Goal: Task Accomplishment & Management: Manage account settings

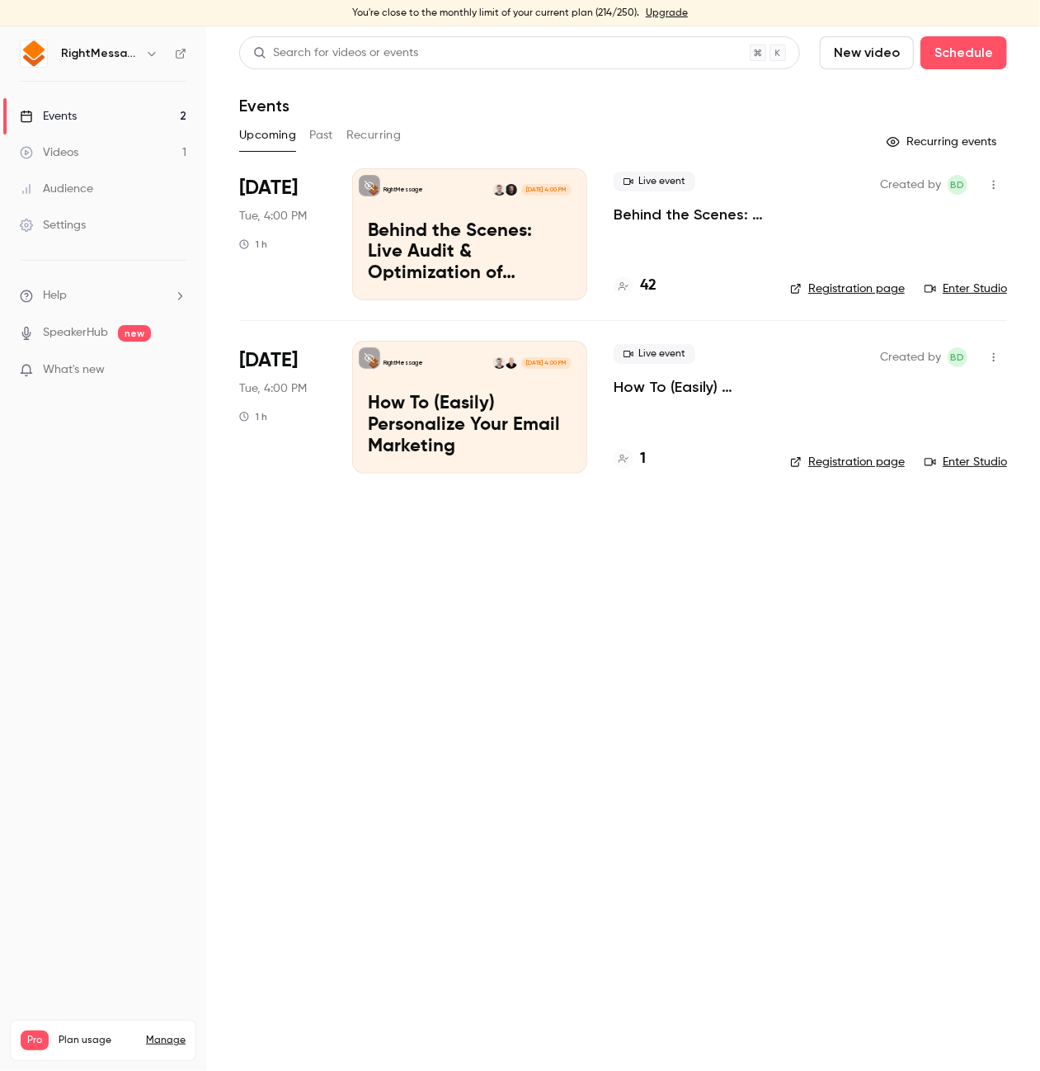
click at [575, 224] on div "RightMessage [DATE] 4:00 PM Behind the Scenes: Live Audit & Optimization of [PE…" at bounding box center [469, 234] width 235 height 132
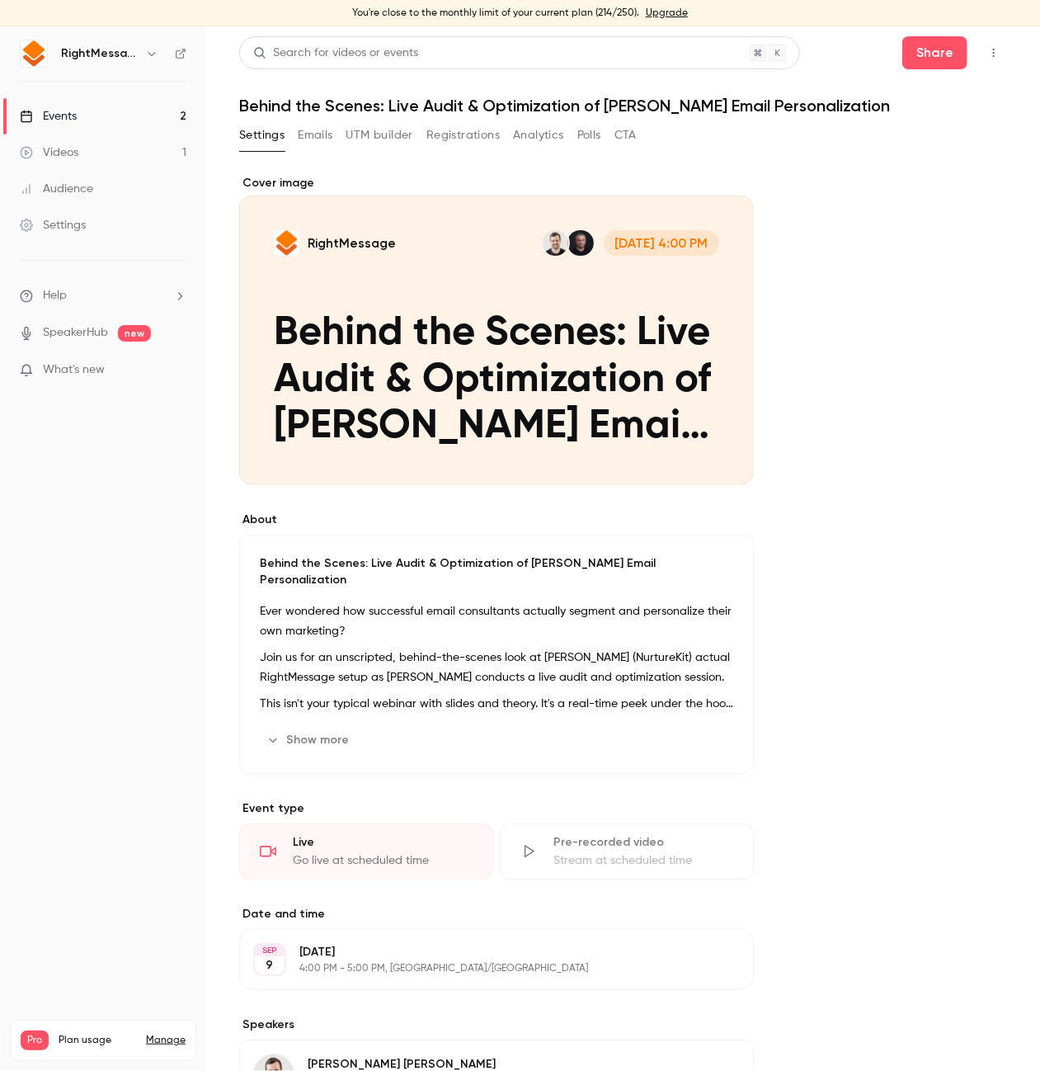
click at [418, 135] on div "Settings Emails UTM builder Registrations Analytics Polls CTA" at bounding box center [438, 135] width 398 height 26
click at [432, 133] on button "Registrations" at bounding box center [463, 135] width 73 height 26
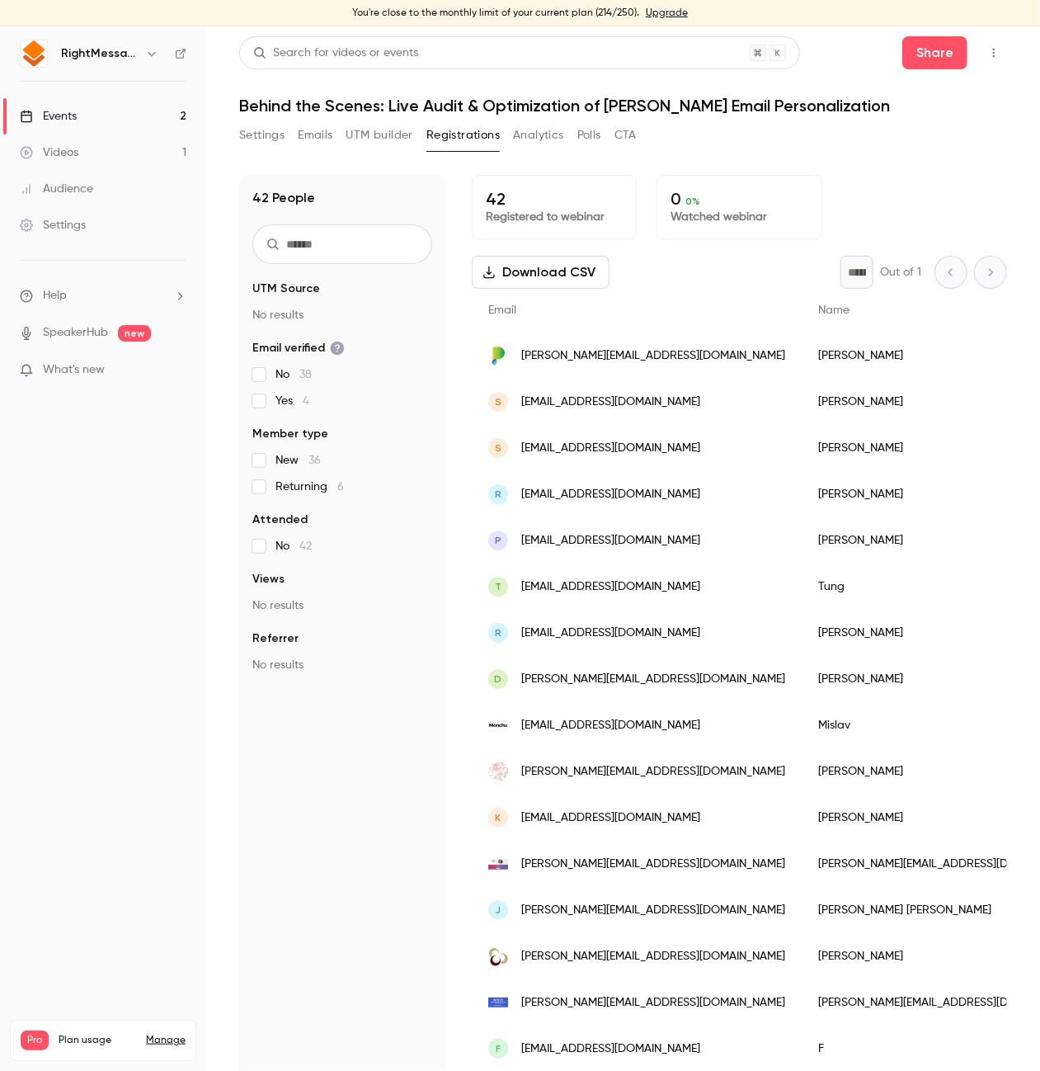
click at [846, 168] on div "42 People UTM Source No results Email verified No 38 Yes 4 Member type New 36 R…" at bounding box center [623, 618] width 768 height 926
